Goal: Task Accomplishment & Management: Manage account settings

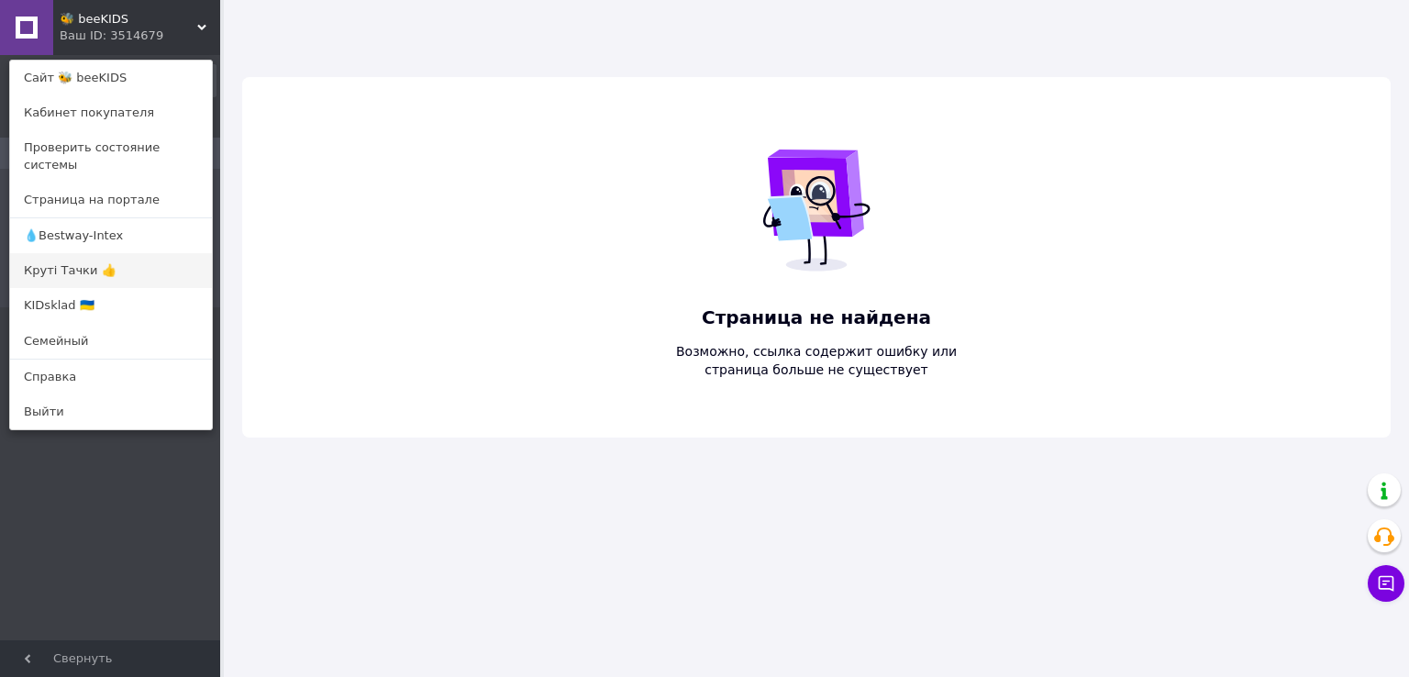
click at [83, 259] on link "Круті Тачки 👍" at bounding box center [111, 270] width 202 height 35
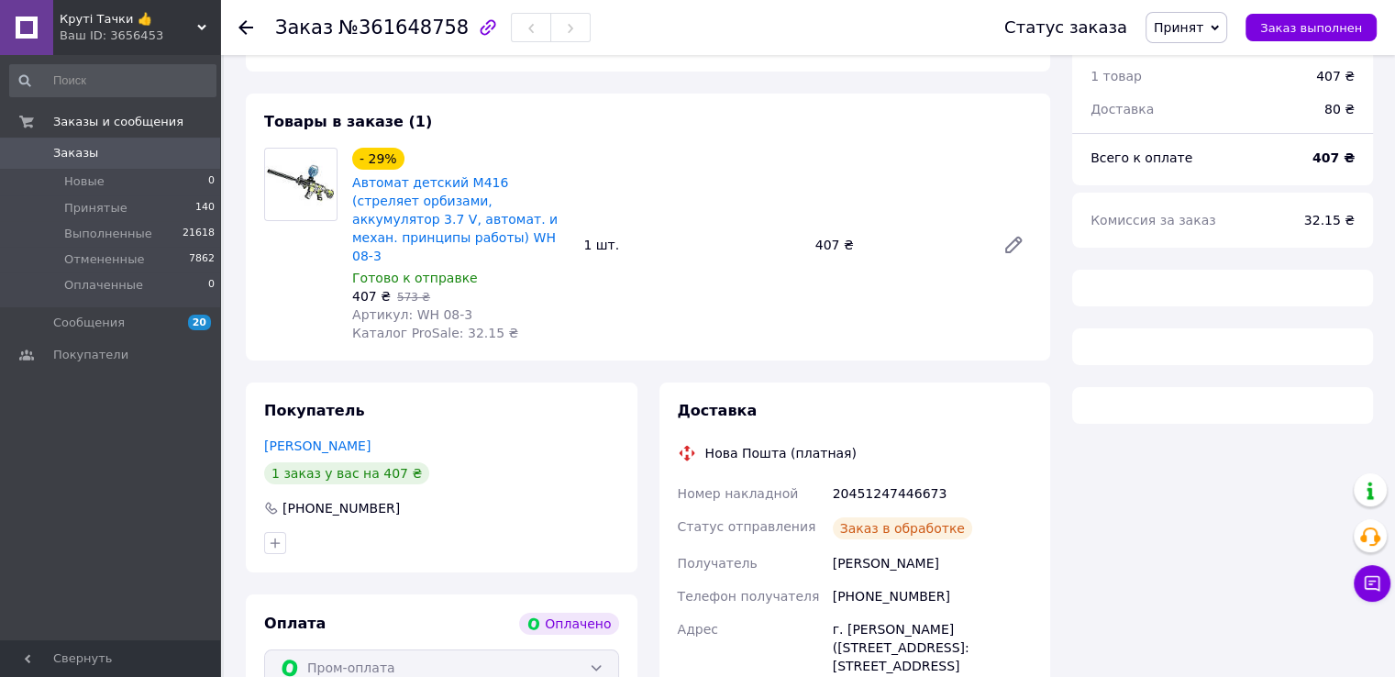
scroll to position [215, 0]
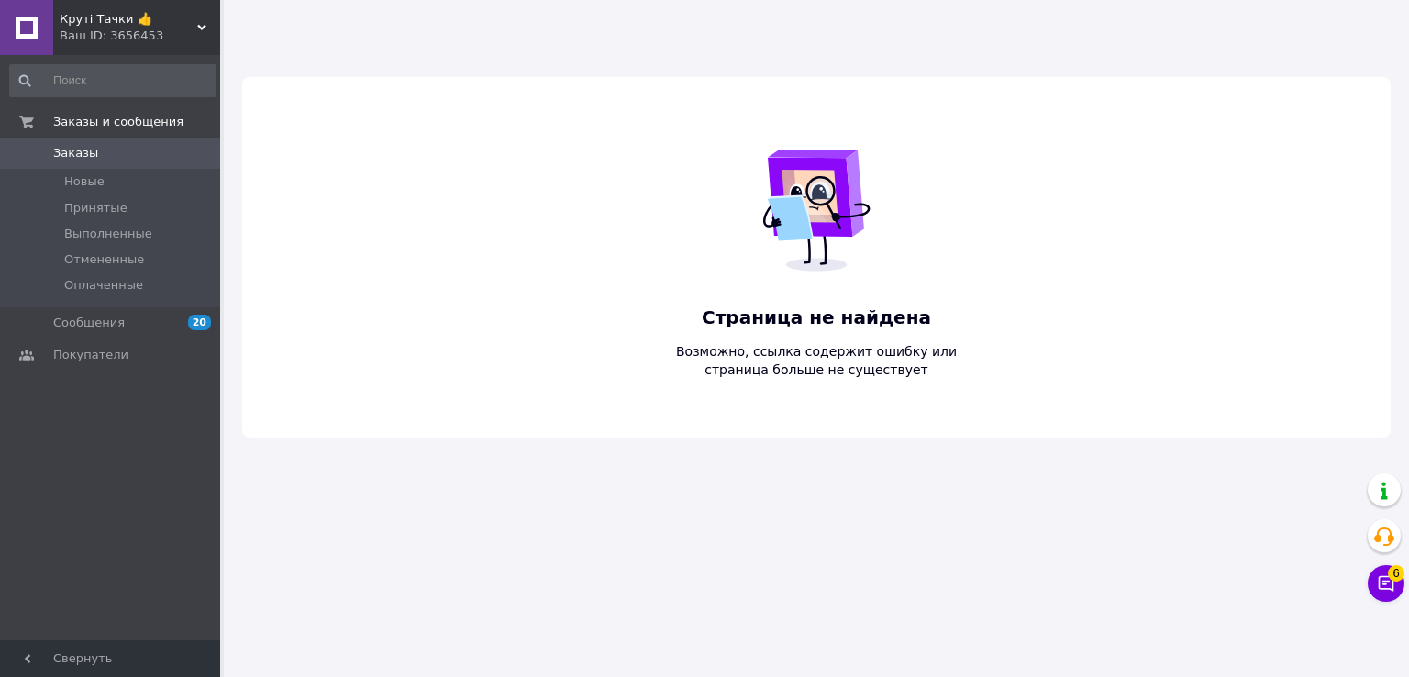
click at [94, 27] on span "Круті Тачки 👍" at bounding box center [129, 19] width 138 height 17
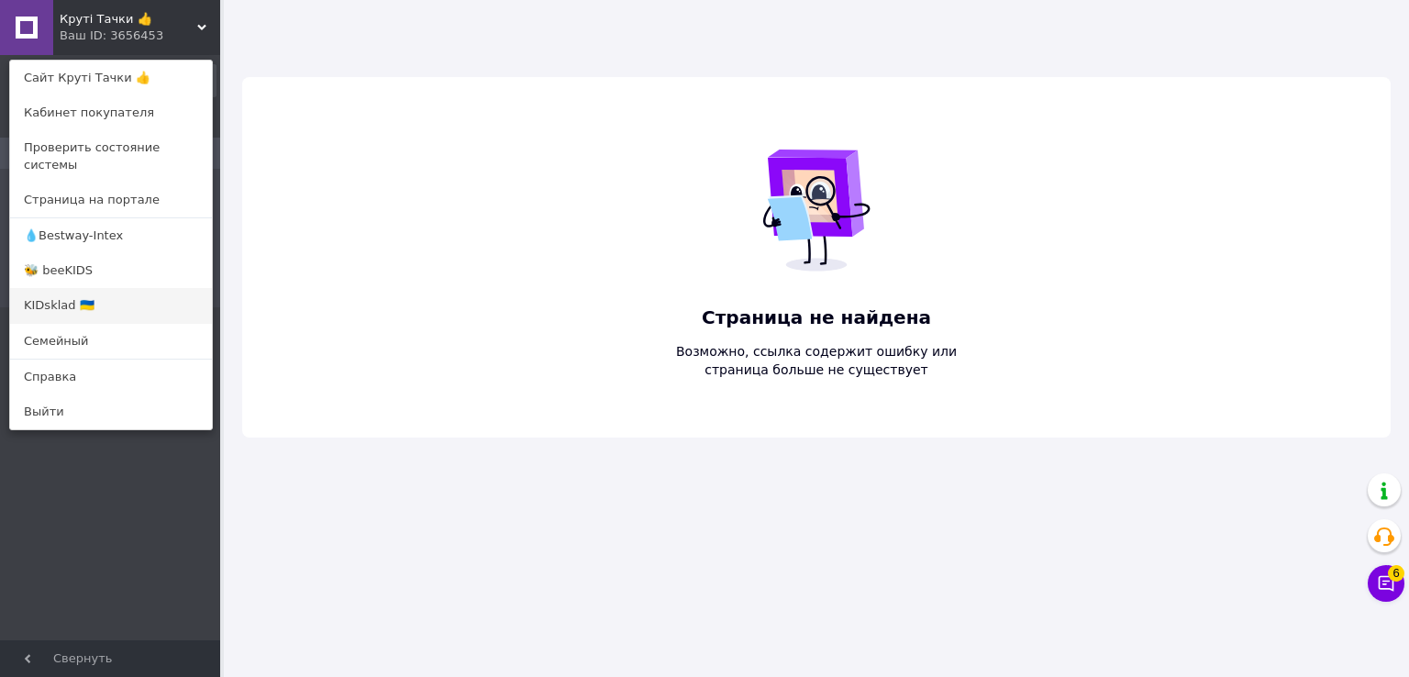
click at [84, 299] on link "KIDsklad 🇺🇦" at bounding box center [111, 305] width 202 height 35
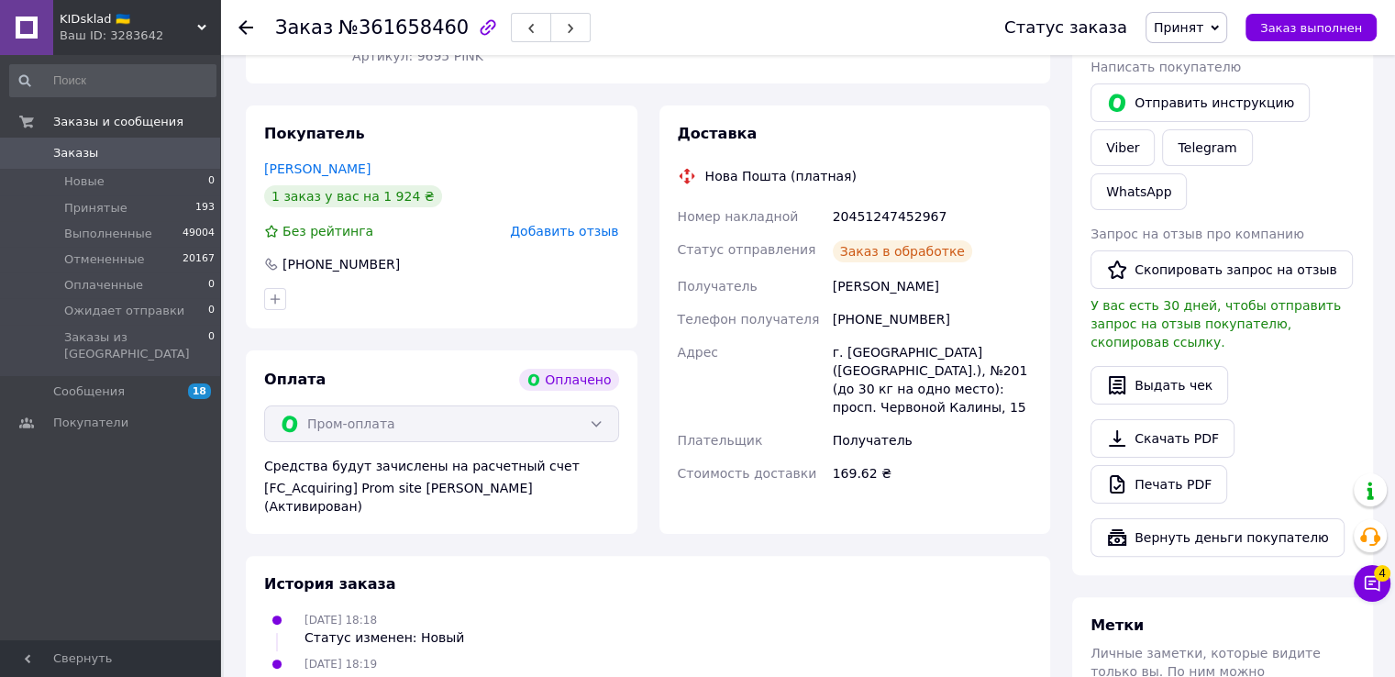
scroll to position [416, 0]
